Goal: Go to known website: Access a specific website the user already knows

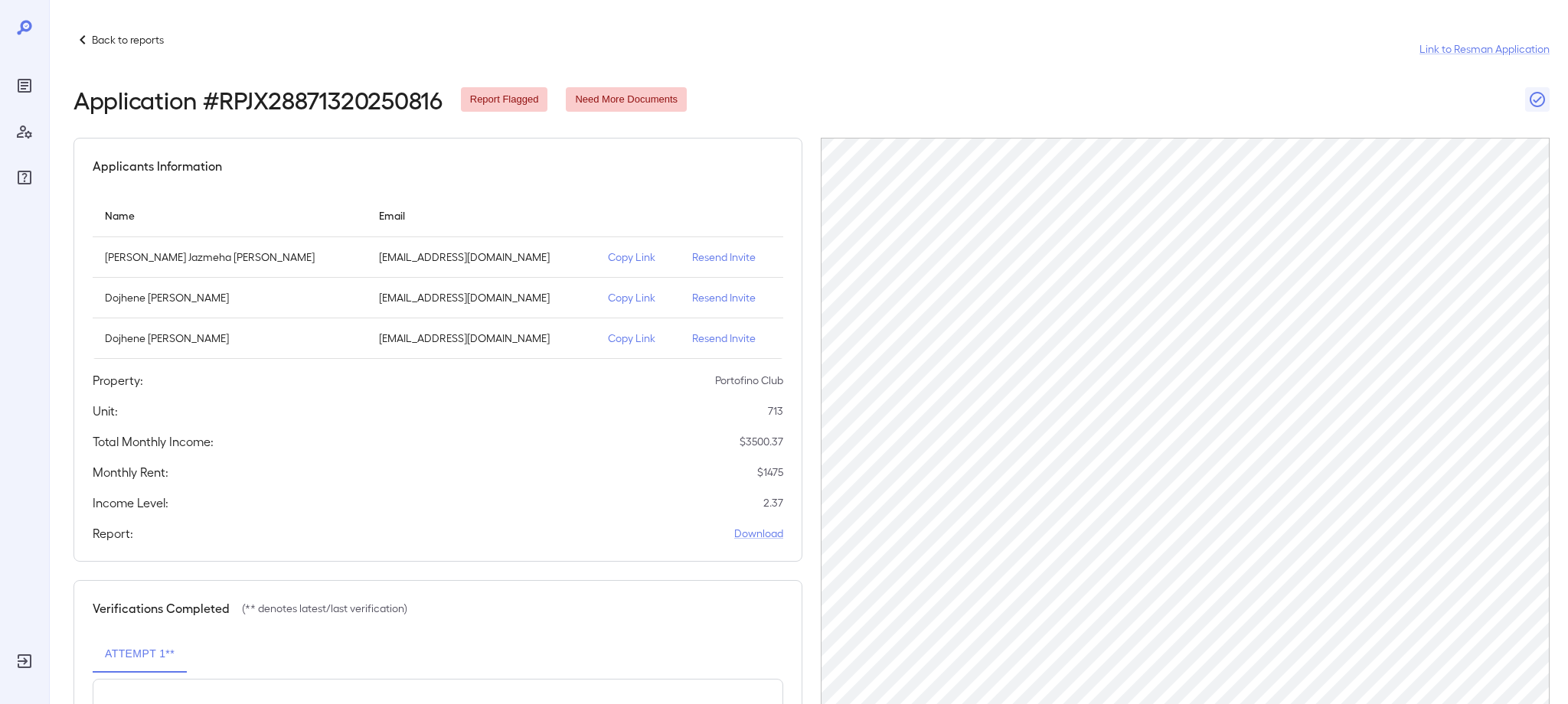
scroll to position [15, 0]
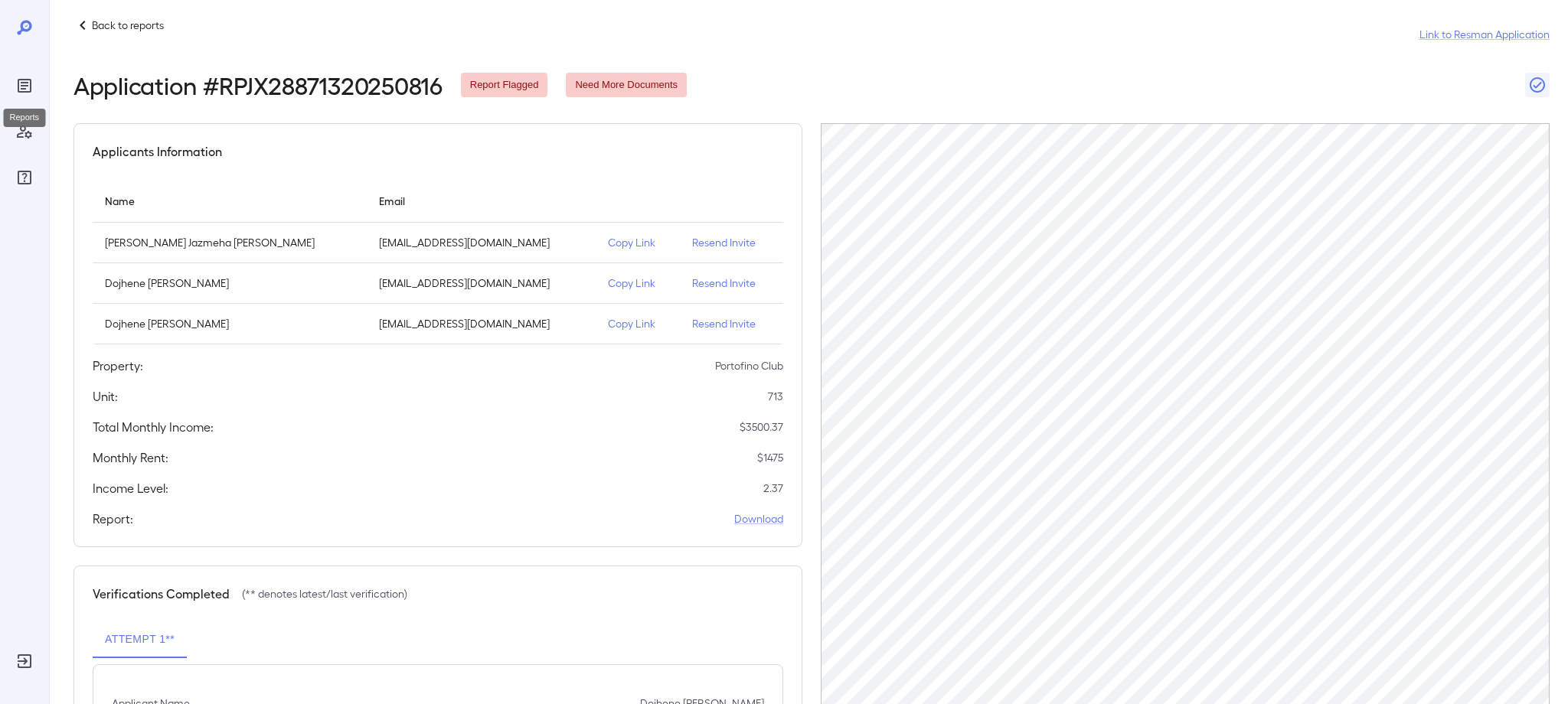
click at [36, 83] on div "Reports" at bounding box center [24, 85] width 25 height 25
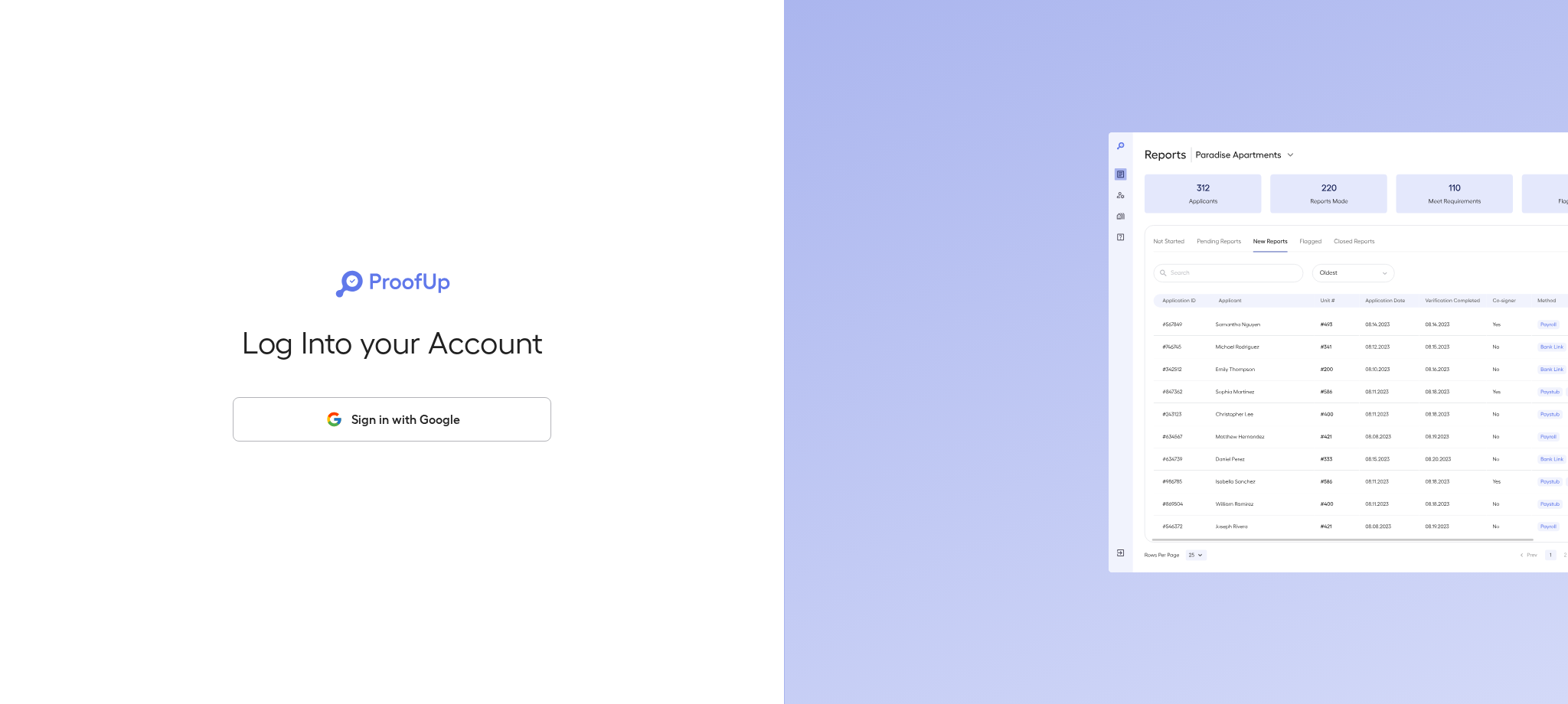
click at [425, 406] on button "Sign in with Google" at bounding box center [391, 420] width 318 height 44
